Goal: Task Accomplishment & Management: Manage account settings

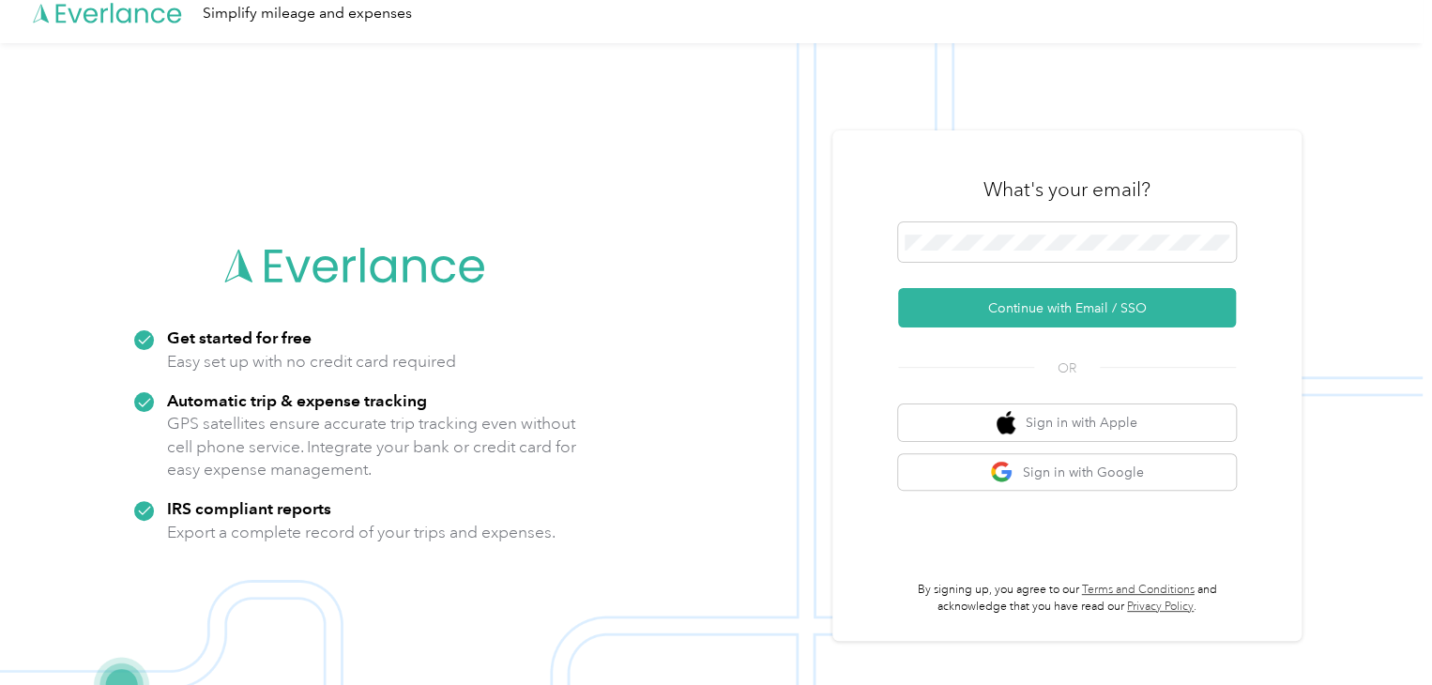
scroll to position [18, 0]
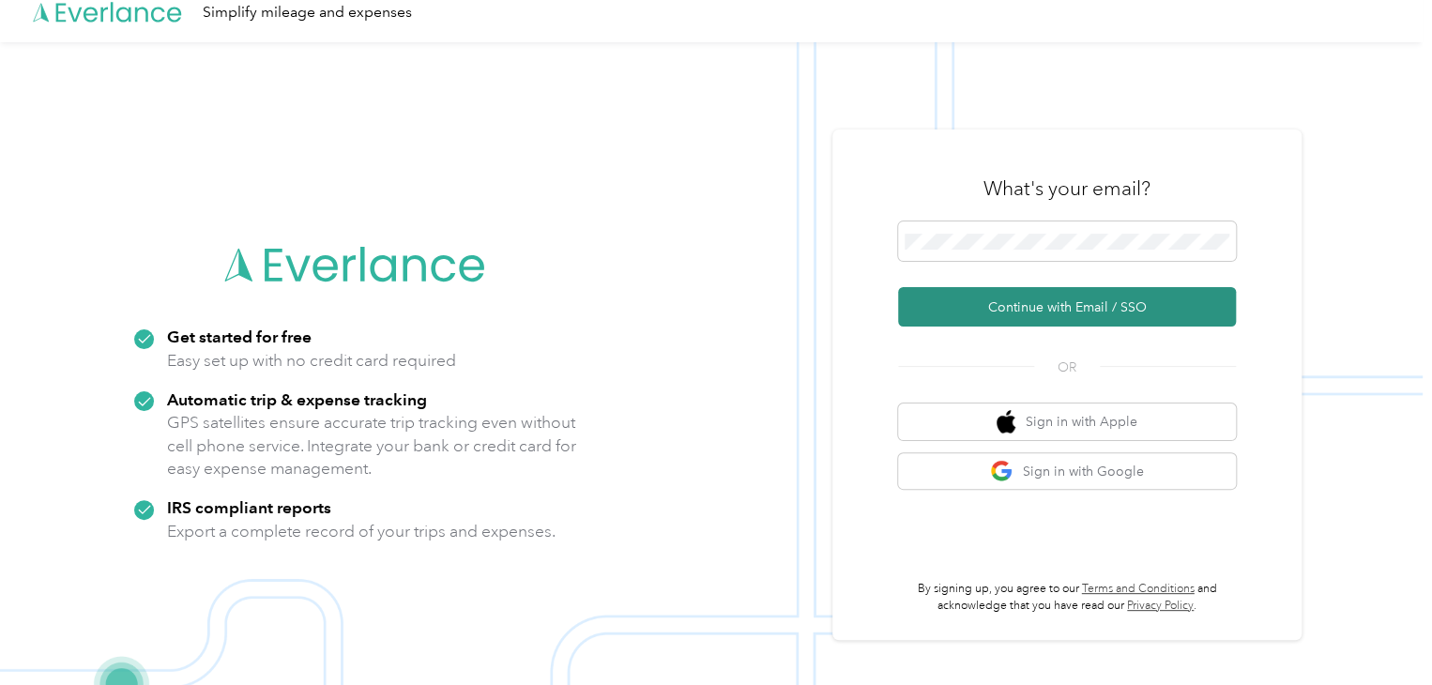
click at [969, 308] on button "Continue with Email / SSO" at bounding box center [1067, 306] width 338 height 39
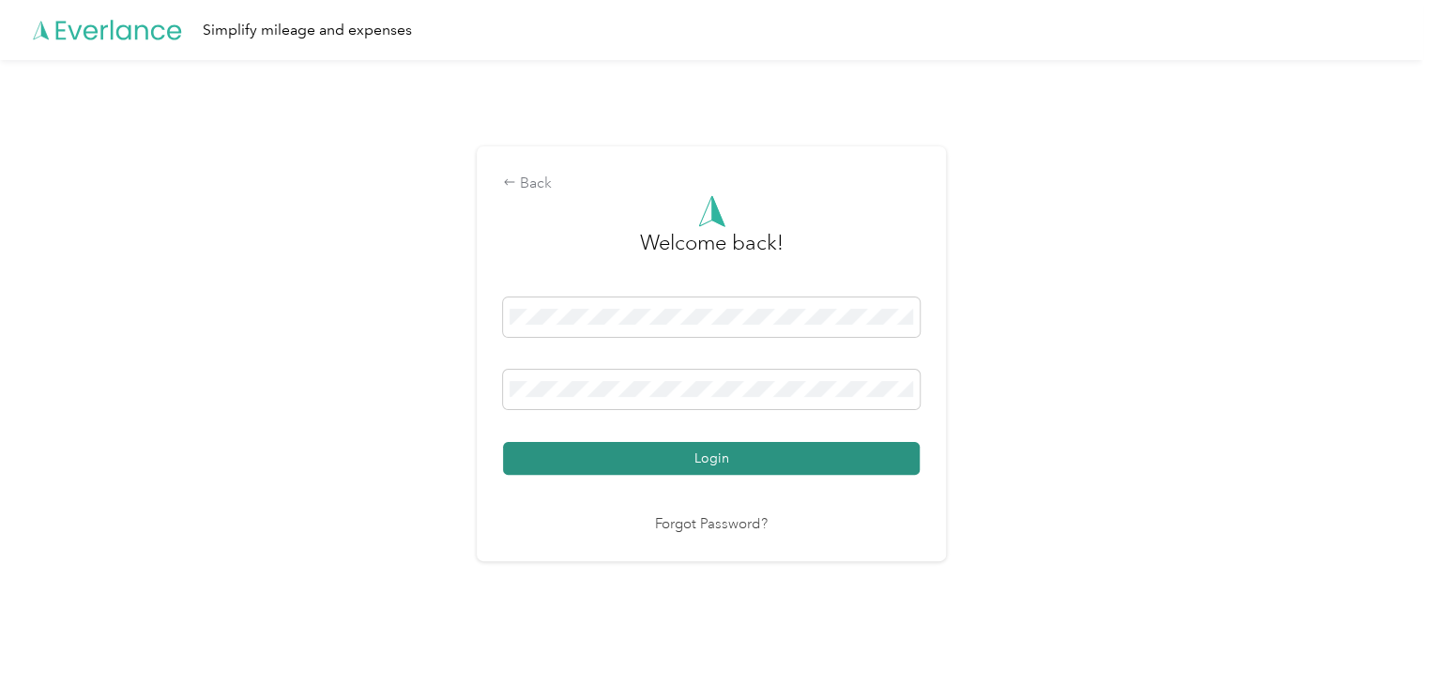
click at [659, 451] on button "Login" at bounding box center [711, 458] width 417 height 33
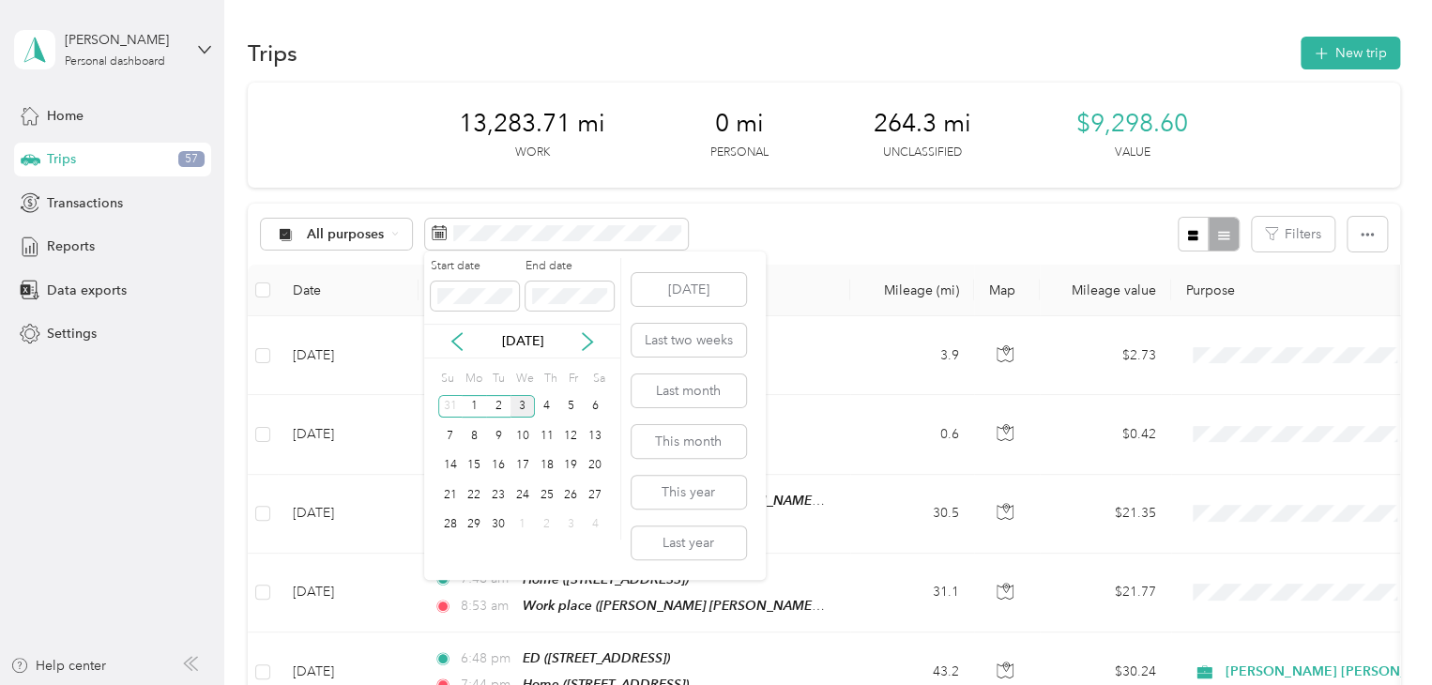
click at [524, 403] on div "3" at bounding box center [523, 406] width 24 height 23
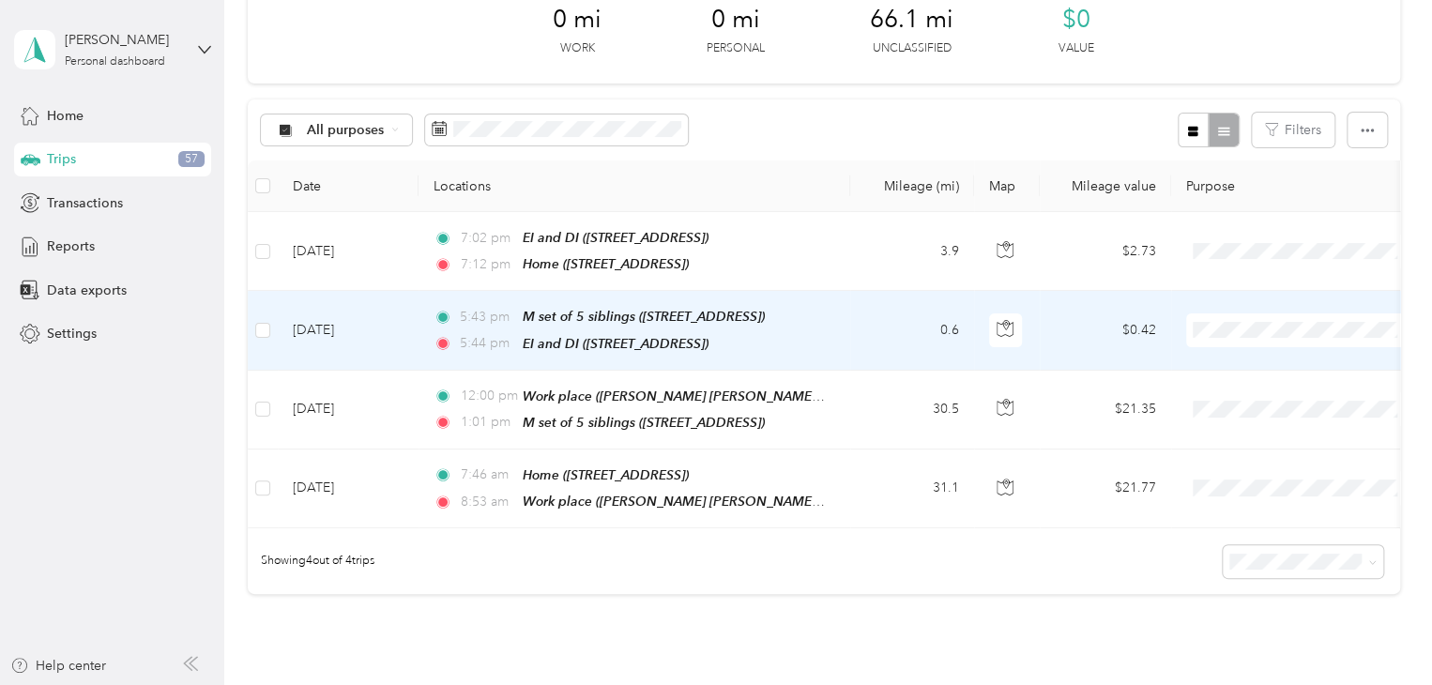
scroll to position [105, 0]
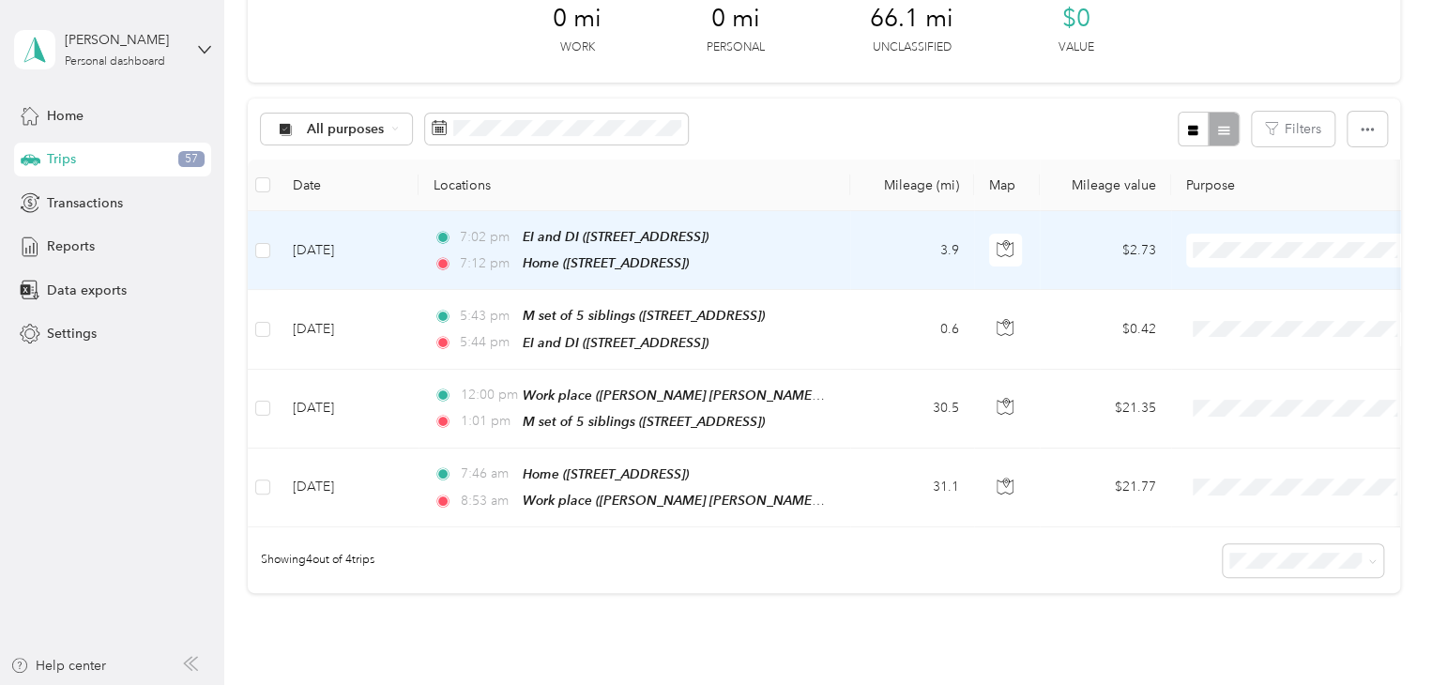
click at [1243, 293] on ol "[PERSON_NAME] [PERSON_NAME] Family Agency Personal" at bounding box center [1375, 291] width 378 height 66
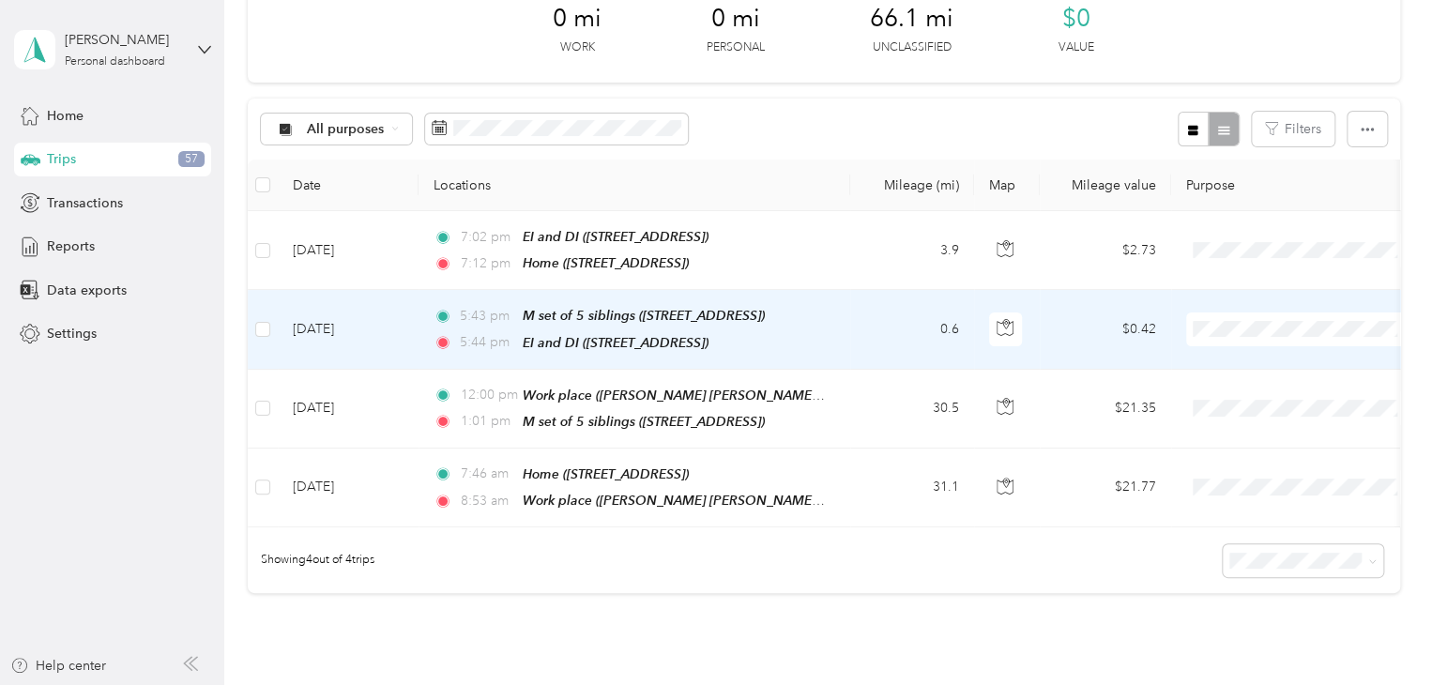
click at [1258, 356] on span "[PERSON_NAME] [PERSON_NAME] Family Agency" at bounding box center [1391, 357] width 318 height 20
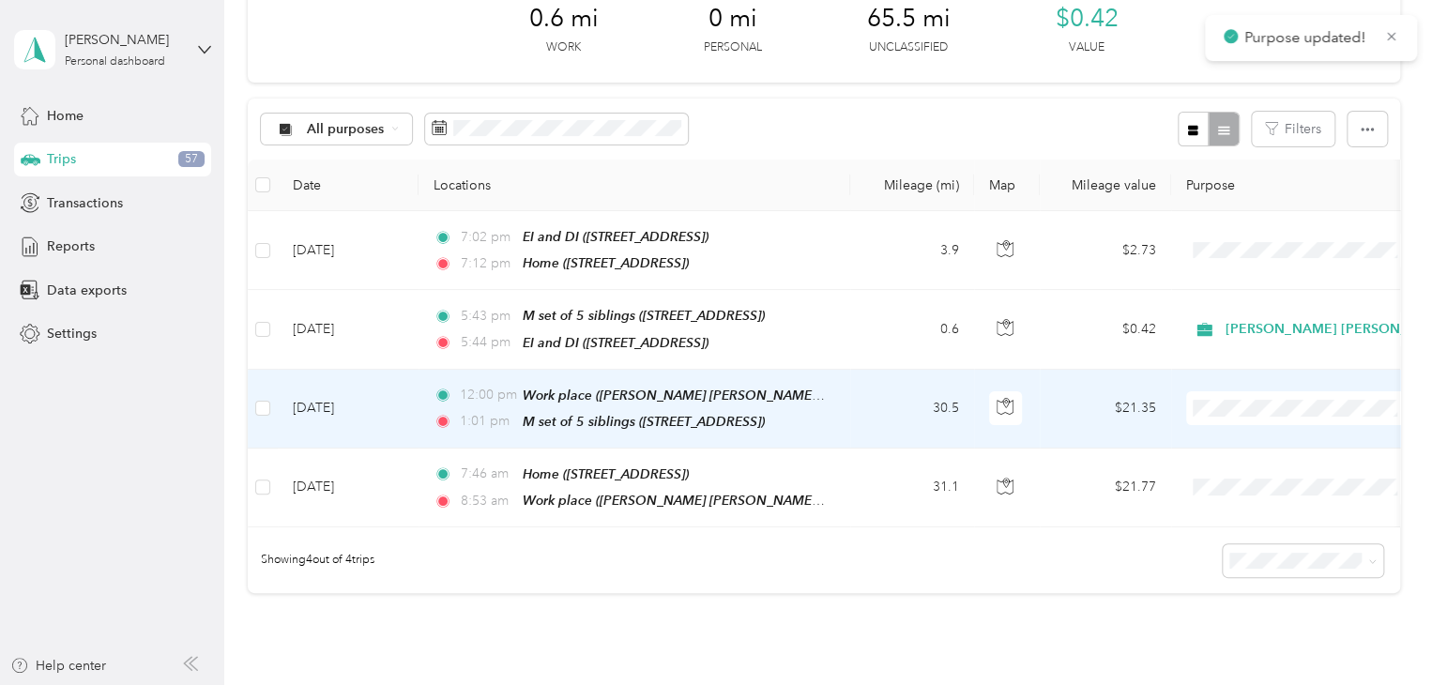
click at [1266, 425] on li "[PERSON_NAME] [PERSON_NAME] Family Agency" at bounding box center [1375, 436] width 378 height 33
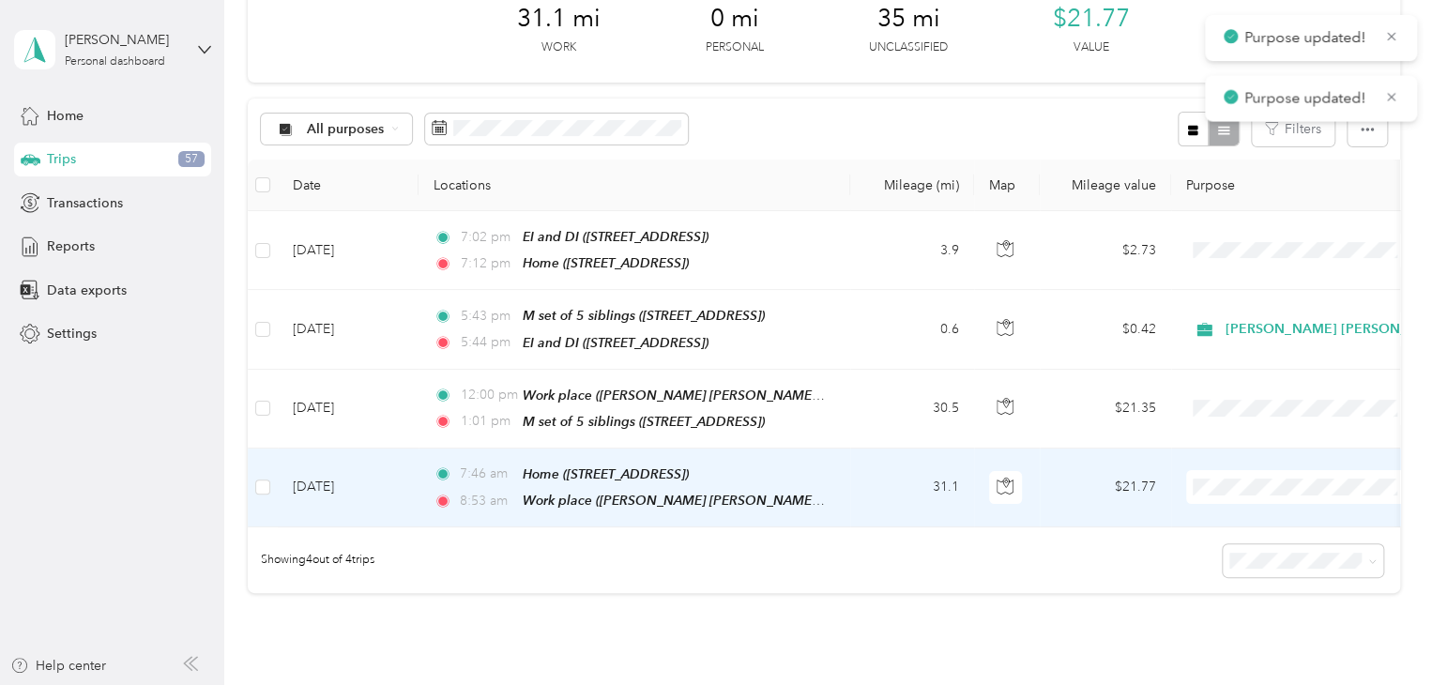
click at [1226, 504] on td at bounding box center [1302, 488] width 263 height 79
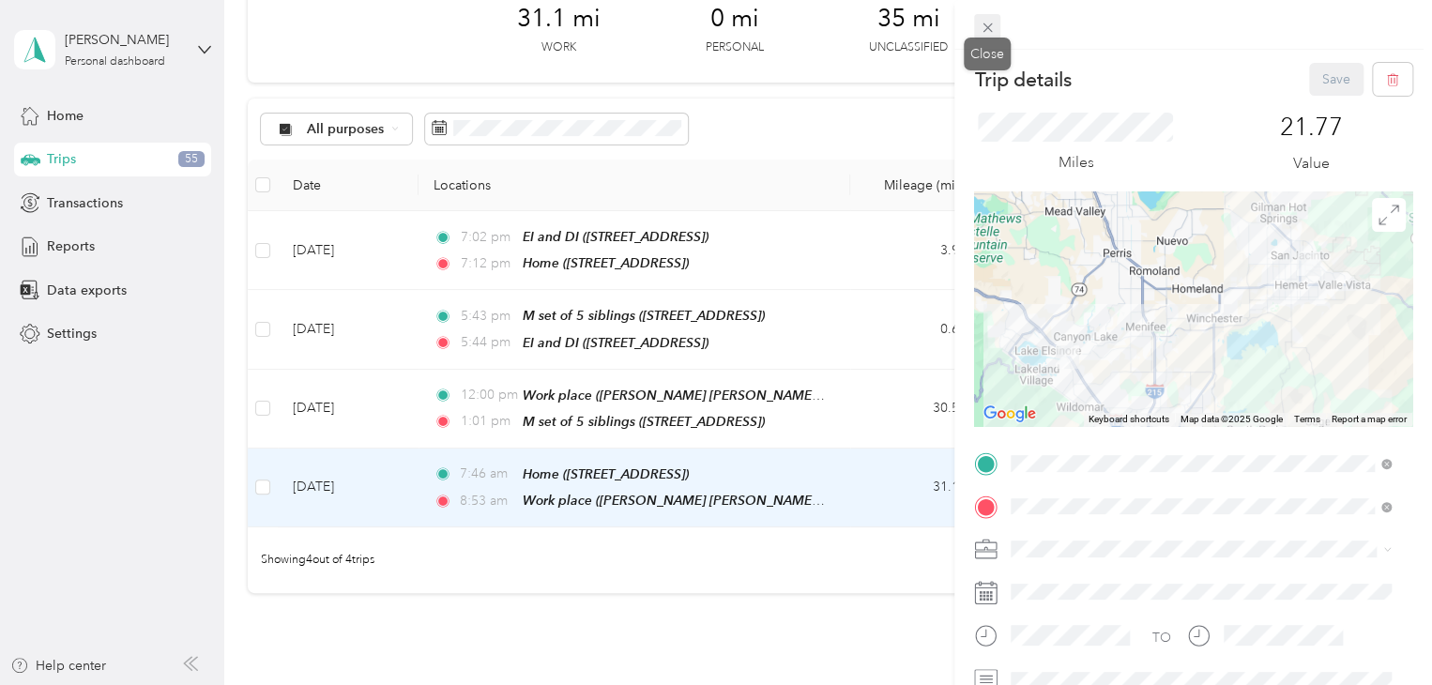
click at [987, 25] on icon at bounding box center [988, 28] width 16 height 16
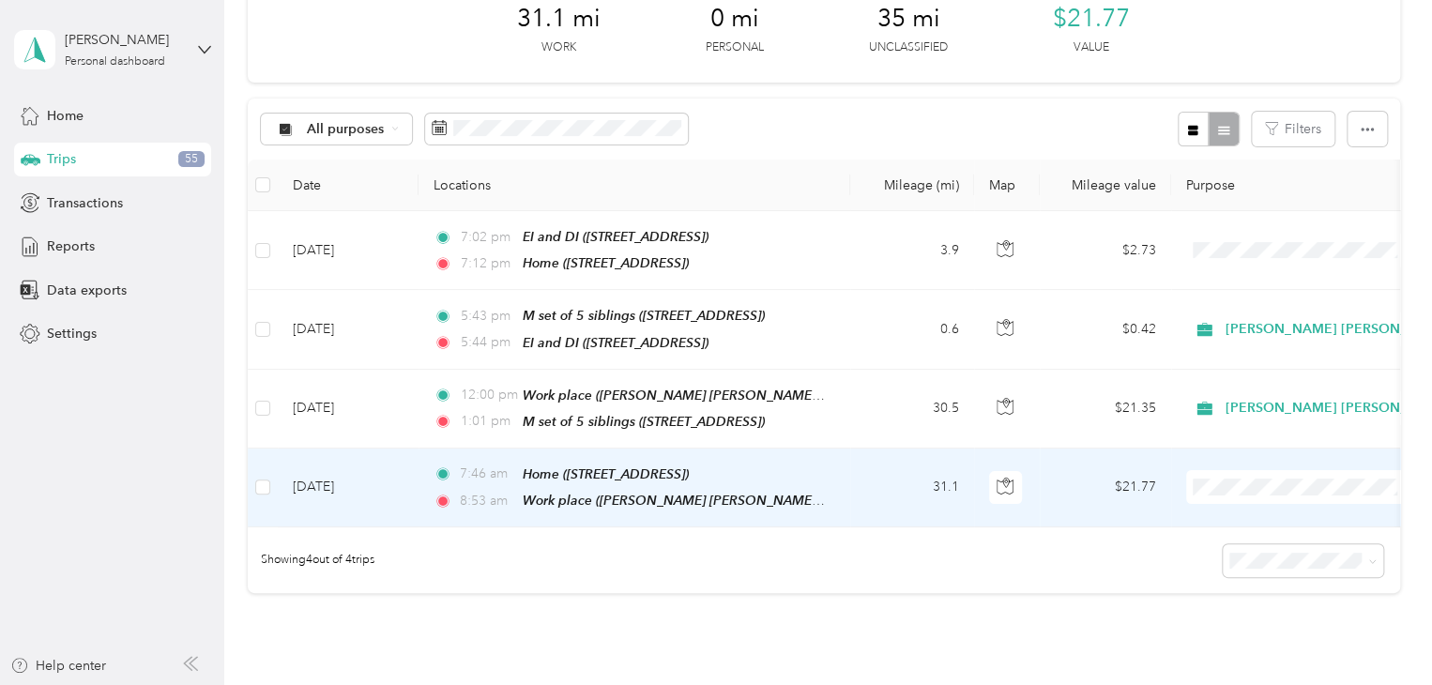
click at [1254, 511] on span "[PERSON_NAME] [PERSON_NAME] Family Agency" at bounding box center [1391, 508] width 318 height 20
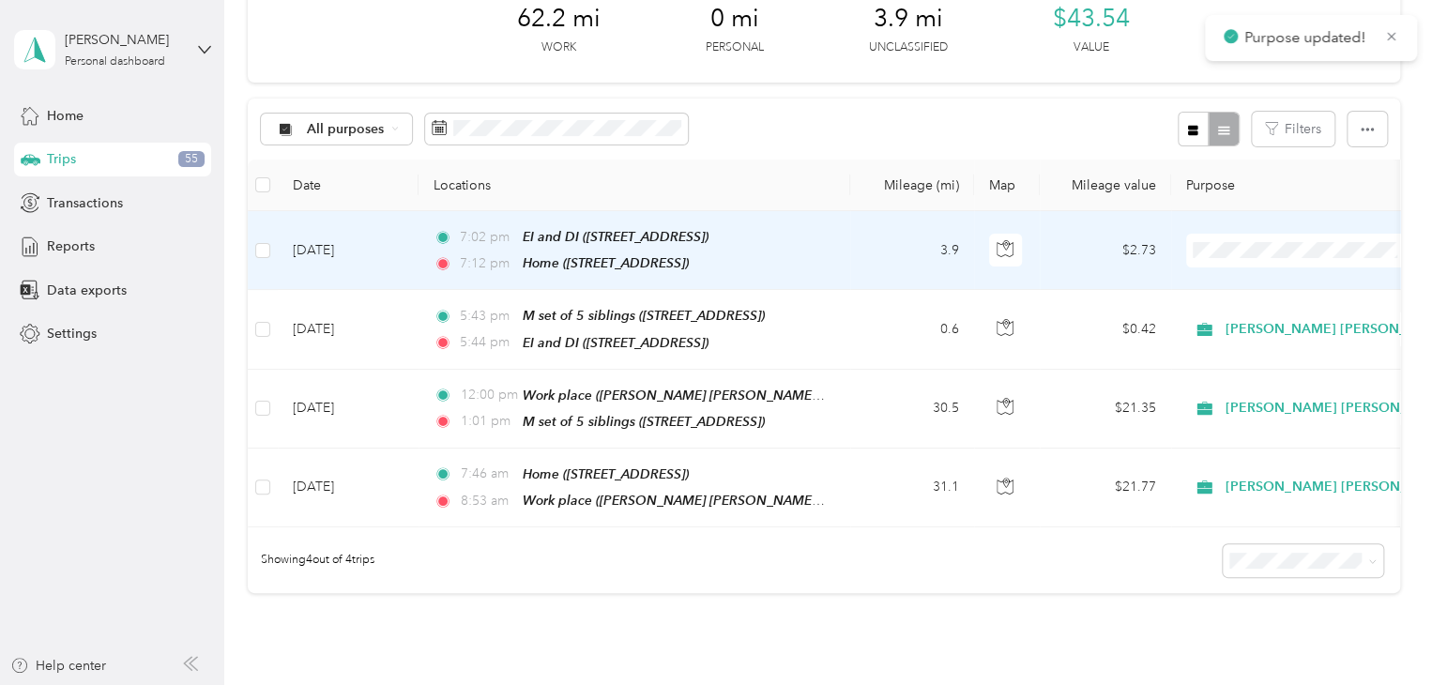
click at [1249, 278] on span "[PERSON_NAME] [PERSON_NAME] Family Agency" at bounding box center [1391, 274] width 318 height 20
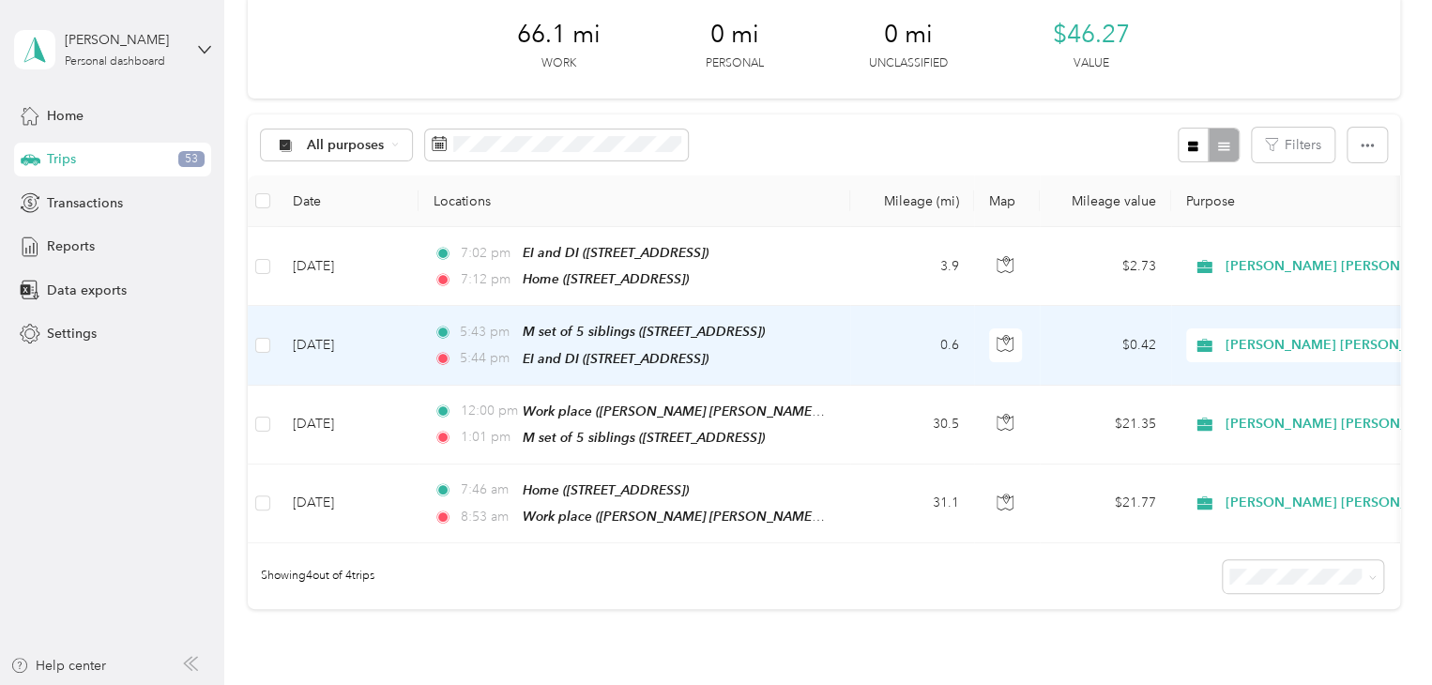
scroll to position [90, 0]
